Goal: Find specific page/section: Find specific page/section

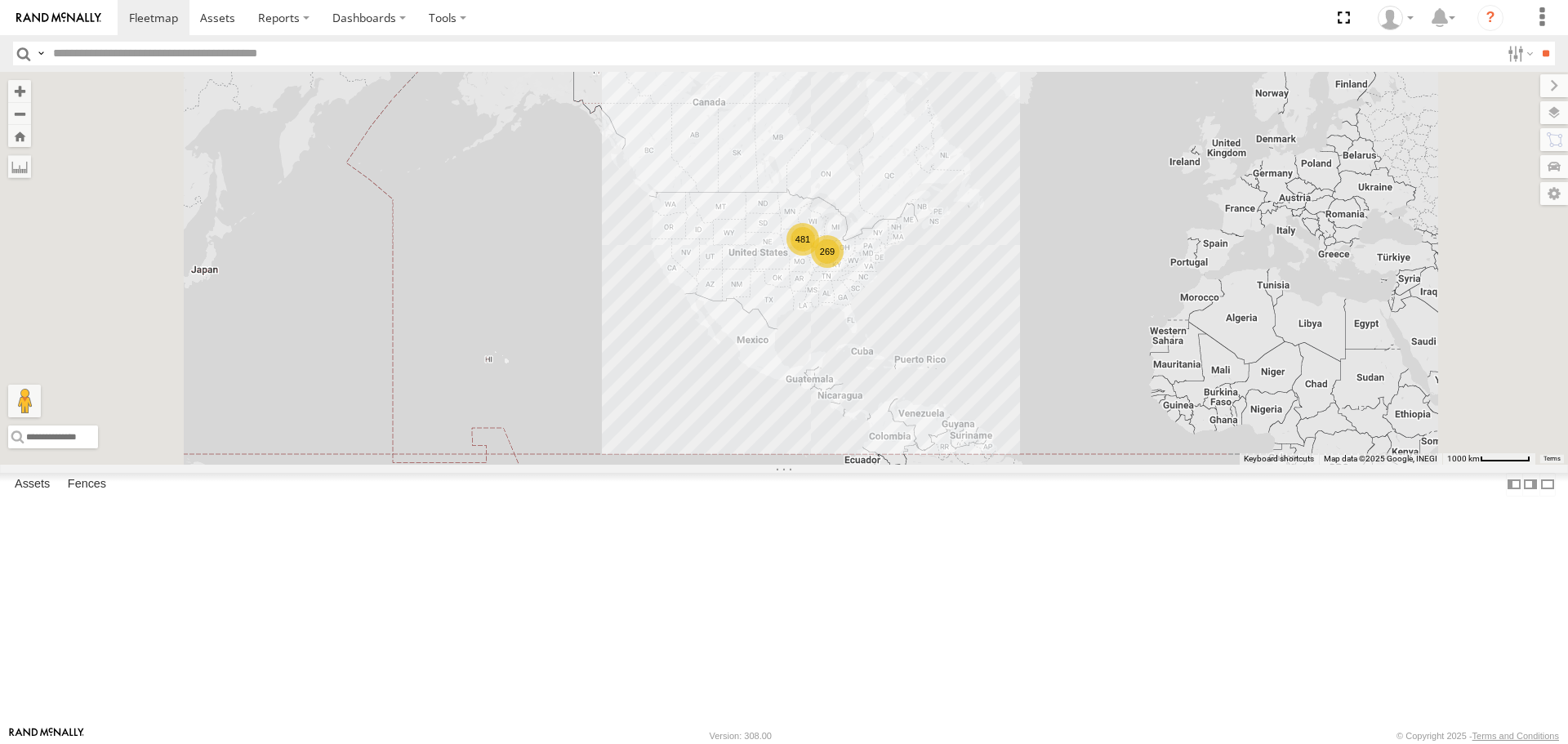
click at [325, 57] on input "text" at bounding box center [773, 53] width 1453 height 23
click at [1536, 42] on input "**" at bounding box center [1545, 53] width 19 height 23
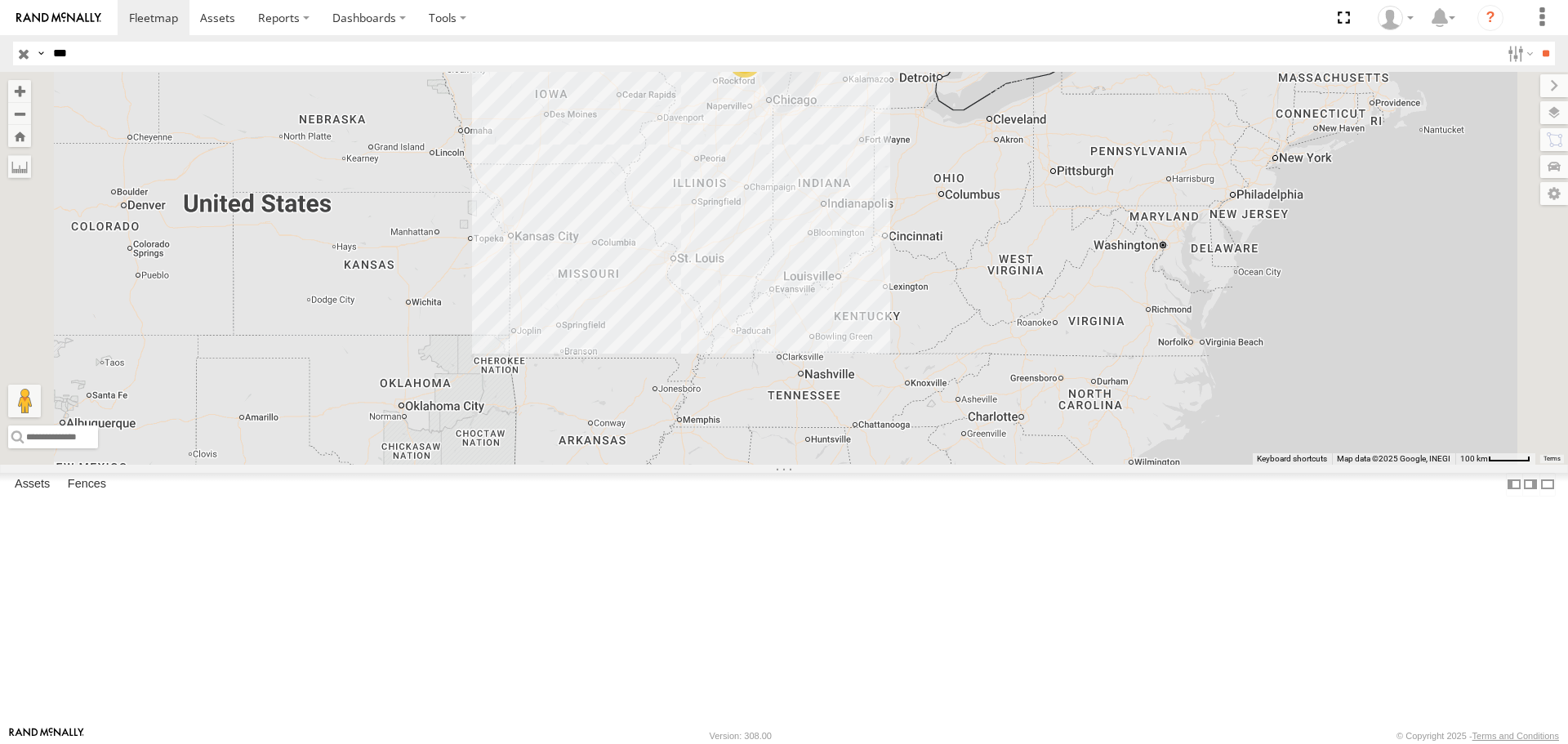
drag, startPoint x: 939, startPoint y: 212, endPoint x: 902, endPoint y: 411, distance: 202.4
click at [902, 411] on div "[STREET_ADDRESS]" at bounding box center [784, 268] width 1568 height 392
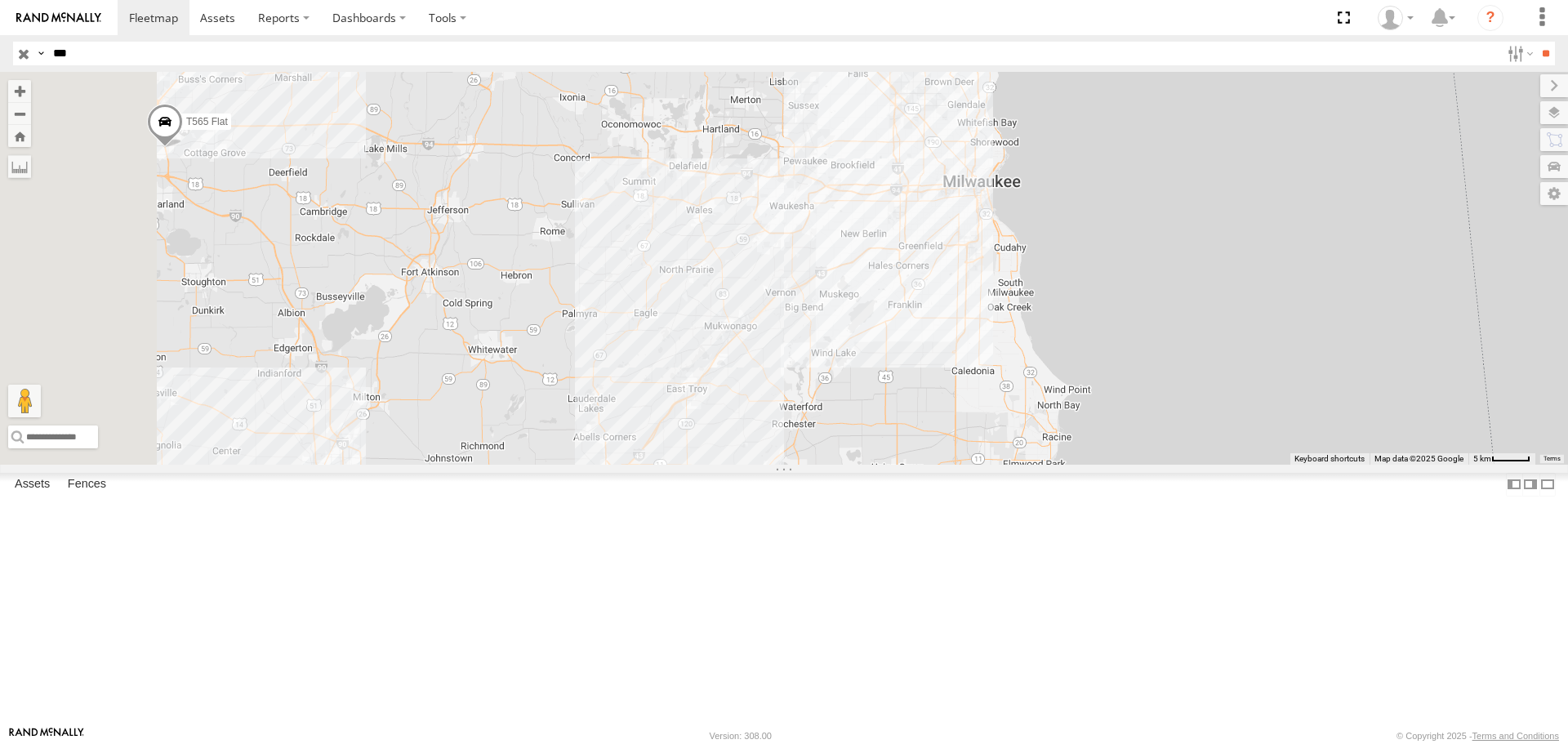
drag, startPoint x: 807, startPoint y: 313, endPoint x: 922, endPoint y: 504, distance: 222.9
click at [922, 464] on div "[STREET_ADDRESS]" at bounding box center [784, 268] width 1568 height 392
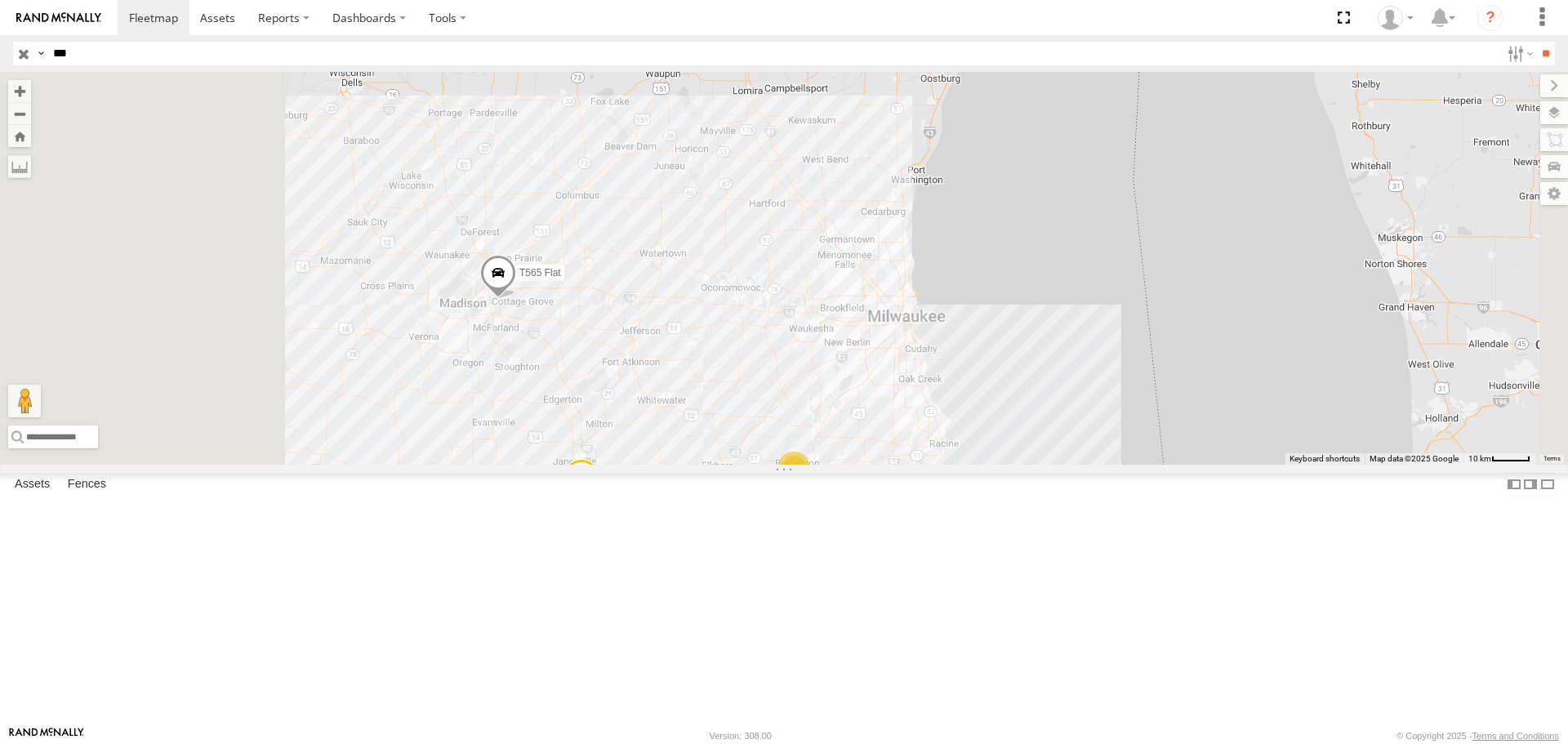
drag, startPoint x: 737, startPoint y: 416, endPoint x: 826, endPoint y: 426, distance: 89.6
click at [826, 426] on div "[STREET_ADDRESS]" at bounding box center [784, 268] width 1568 height 392
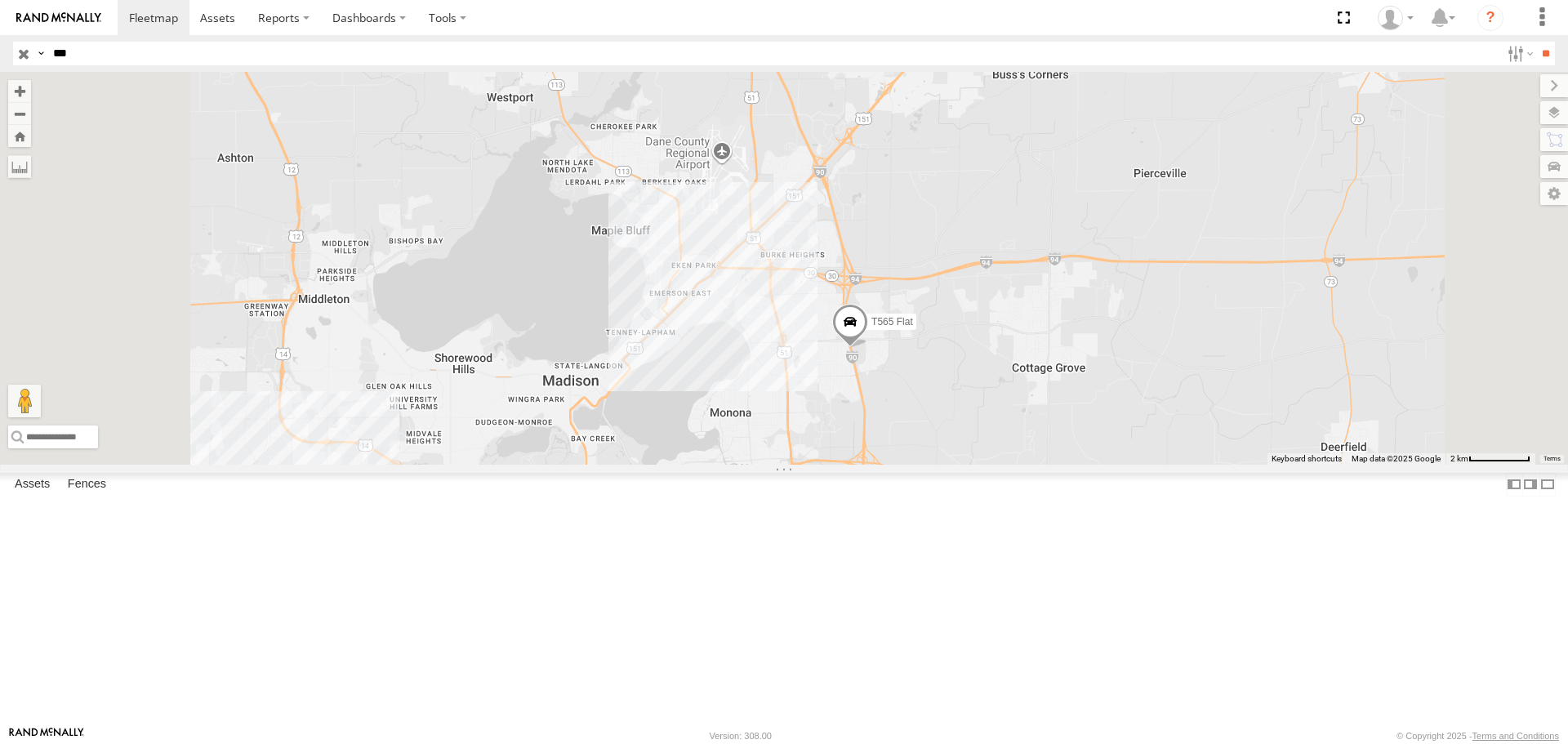
click at [89, 48] on input "***" at bounding box center [773, 53] width 1453 height 23
type input "***"
click at [1536, 42] on input "**" at bounding box center [1545, 53] width 19 height 23
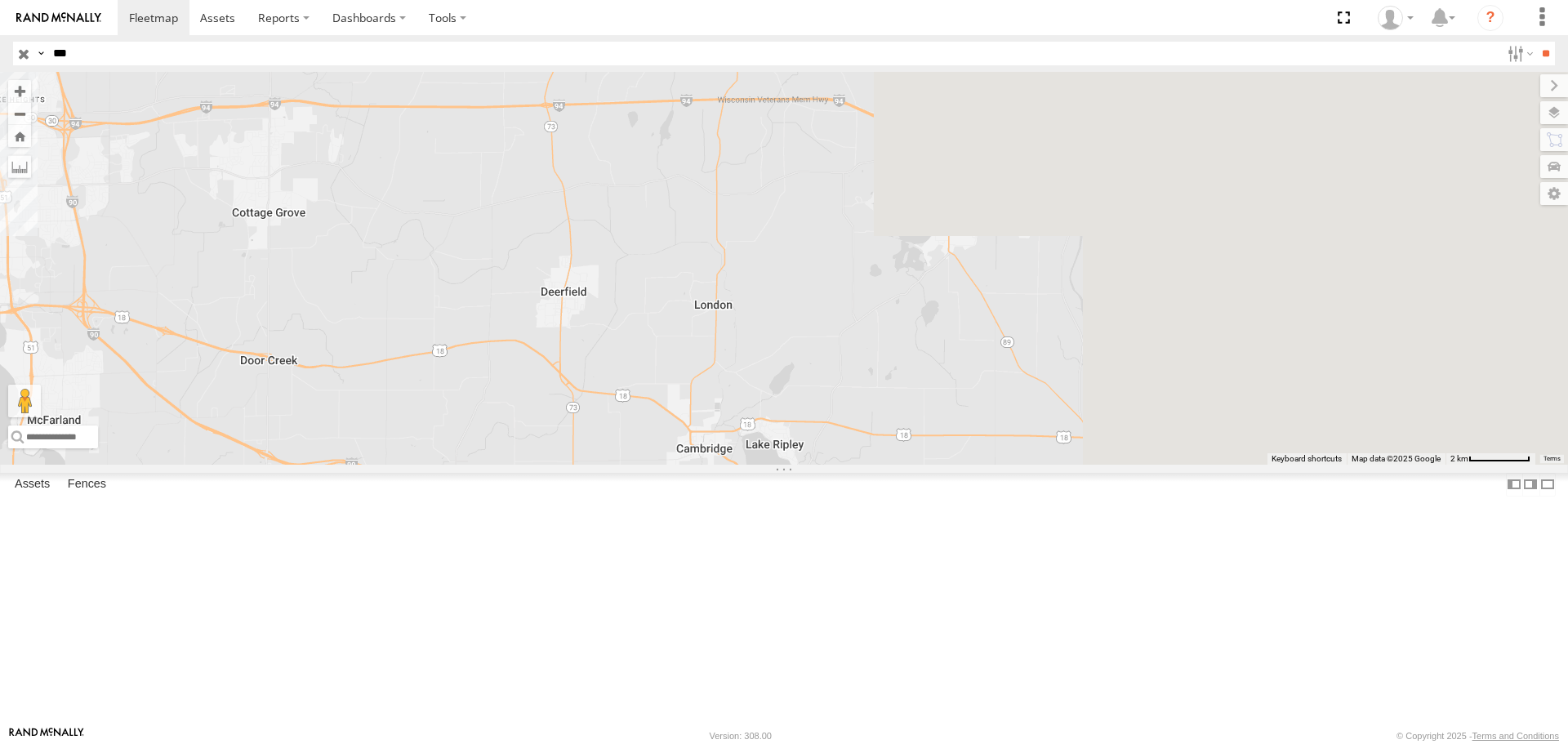
drag, startPoint x: 675, startPoint y: 339, endPoint x: 346, endPoint y: 283, distance: 333.7
click at [331, 280] on main "← Move left → Move right ↑ Move up ↓ Move down + Zoom in - Zoom out Home Jump l…" at bounding box center [784, 399] width 1568 height 655
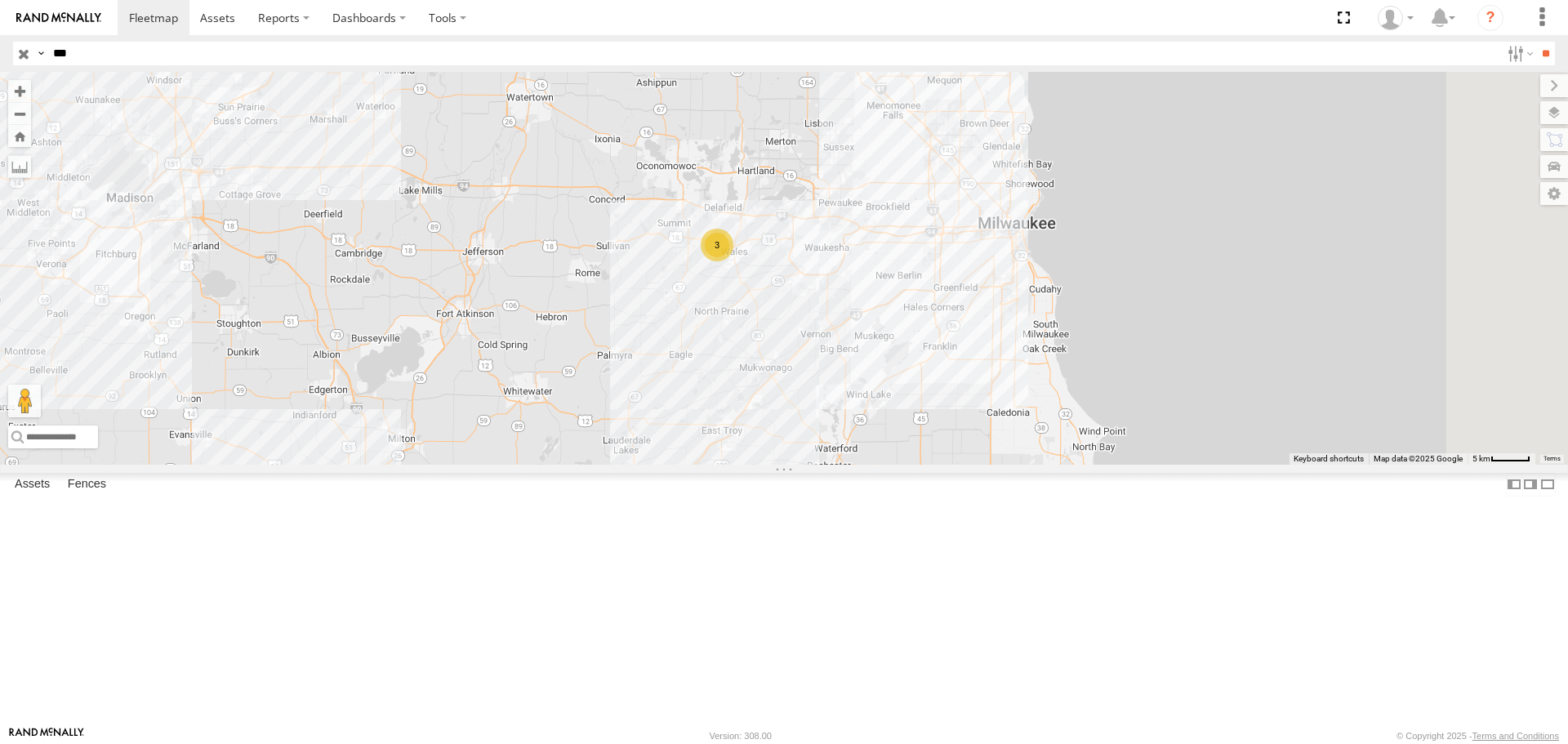
drag, startPoint x: 1322, startPoint y: 581, endPoint x: 945, endPoint y: 395, distance: 420.4
click at [940, 457] on div "3" at bounding box center [784, 268] width 1568 height 392
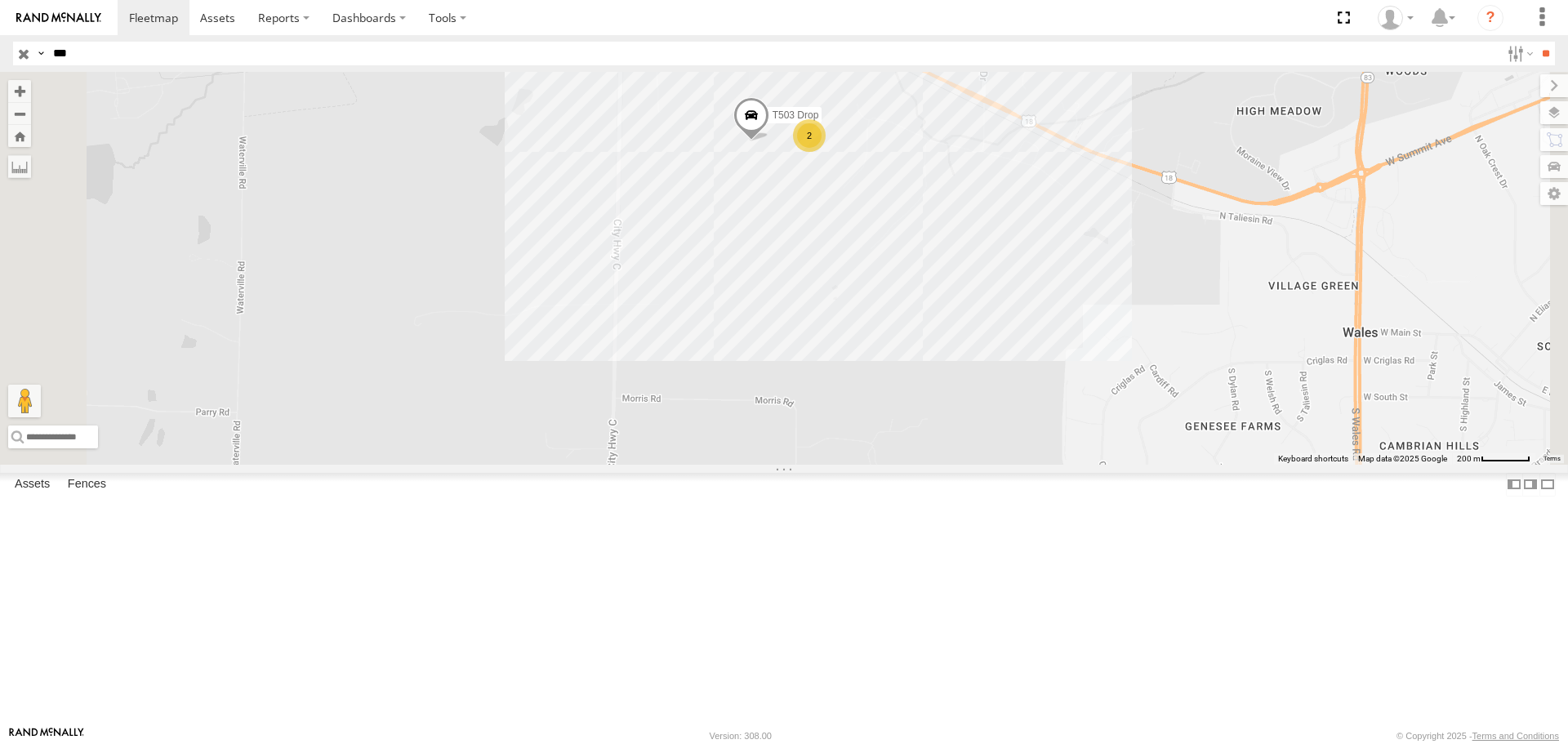
click at [26, 54] on input "button" at bounding box center [23, 53] width 21 height 23
click at [1067, 86] on span "T938 Drop" at bounding box center [1045, 80] width 47 height 11
click at [1243, 352] on div "T938 Drop 12 10 3 3 2 T938 Drop CMC Marathon US-18 Delafield 43.01445 , -88.402…" at bounding box center [784, 268] width 1568 height 392
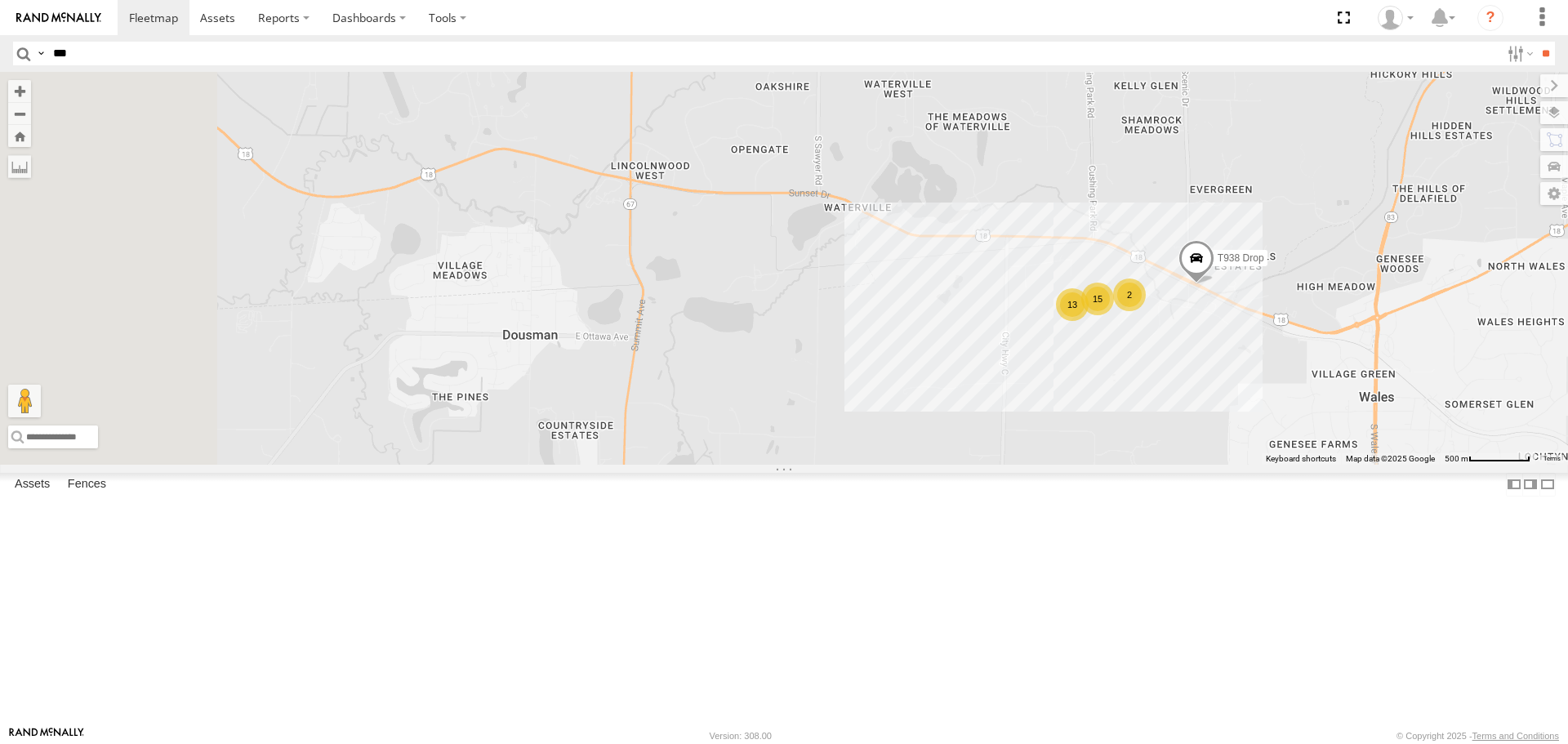
drag, startPoint x: 830, startPoint y: 352, endPoint x: 952, endPoint y: 440, distance: 150.4
click at [1007, 464] on div "T938 Drop 15 13 2" at bounding box center [784, 268] width 1568 height 392
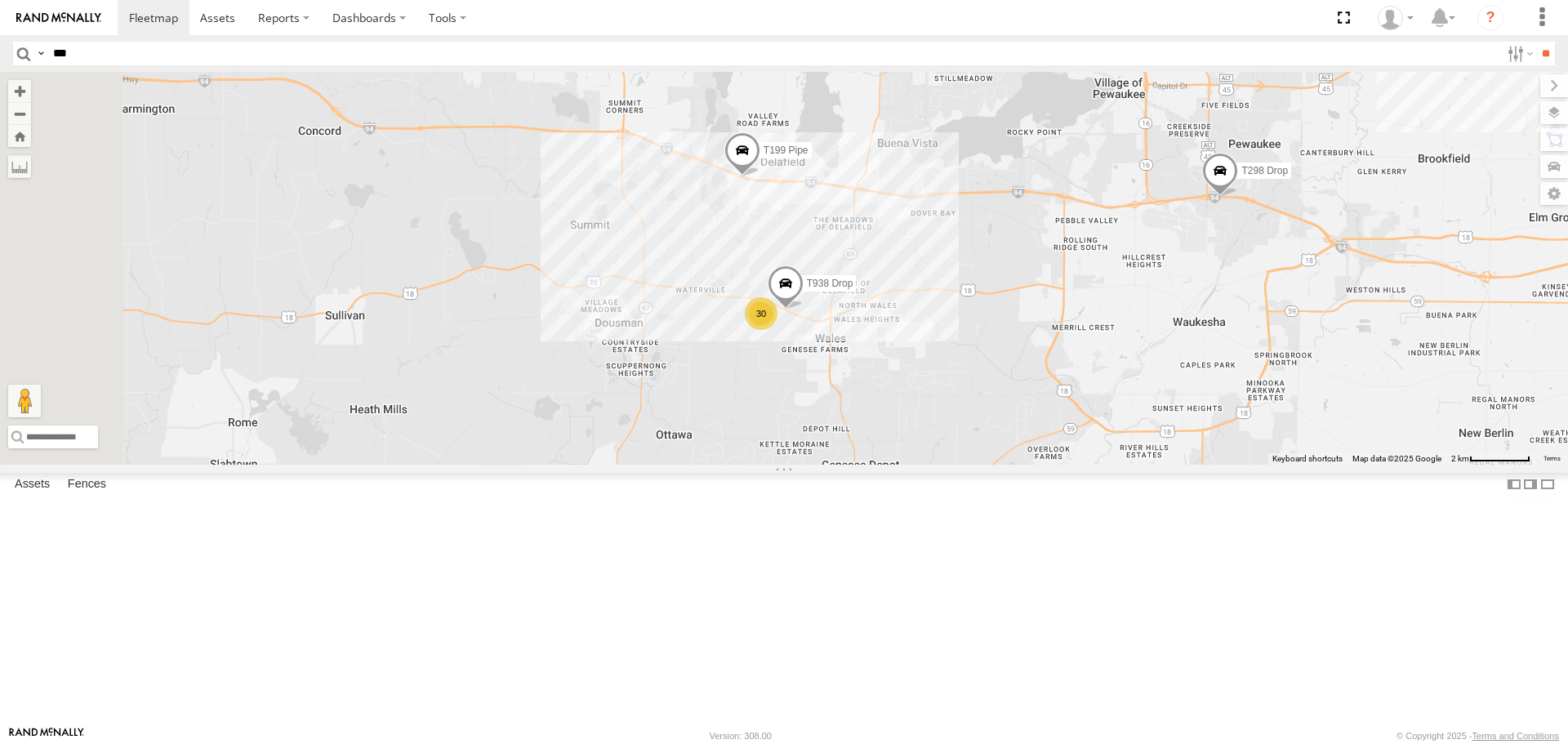
drag, startPoint x: 650, startPoint y: 310, endPoint x: 677, endPoint y: 216, distance: 97.8
click at [835, 345] on div "T938 Drop T199 Pipe 30 T298 Drop" at bounding box center [784, 268] width 1568 height 392
